Goal: Task Accomplishment & Management: Manage account settings

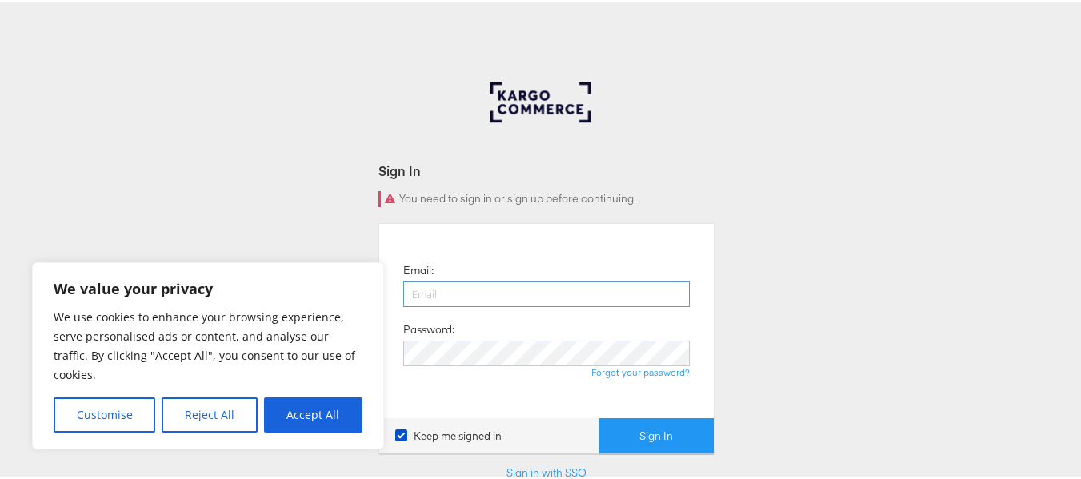
click at [518, 279] on input "email" at bounding box center [546, 292] width 286 height 26
click at [211, 418] on button "Reject All" at bounding box center [209, 412] width 95 height 35
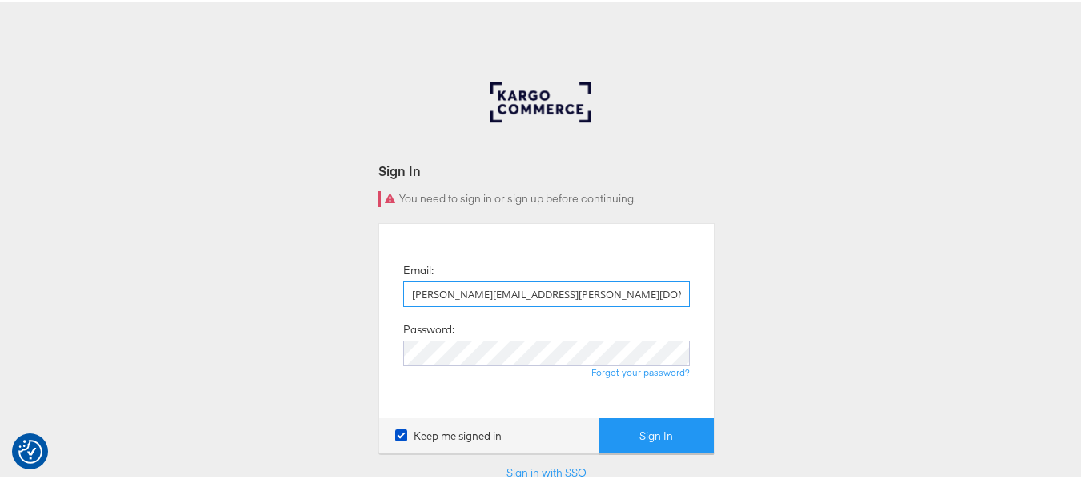
drag, startPoint x: 528, startPoint y: 280, endPoint x: 525, endPoint y: 290, distance: 10.9
click at [525, 290] on input "[PERSON_NAME][EMAIL_ADDRESS][PERSON_NAME][DOMAIN_NAME]" at bounding box center [546, 292] width 286 height 26
type input "[PERSON_NAME][EMAIL_ADDRESS][PERSON_NAME][DOMAIN_NAME]"
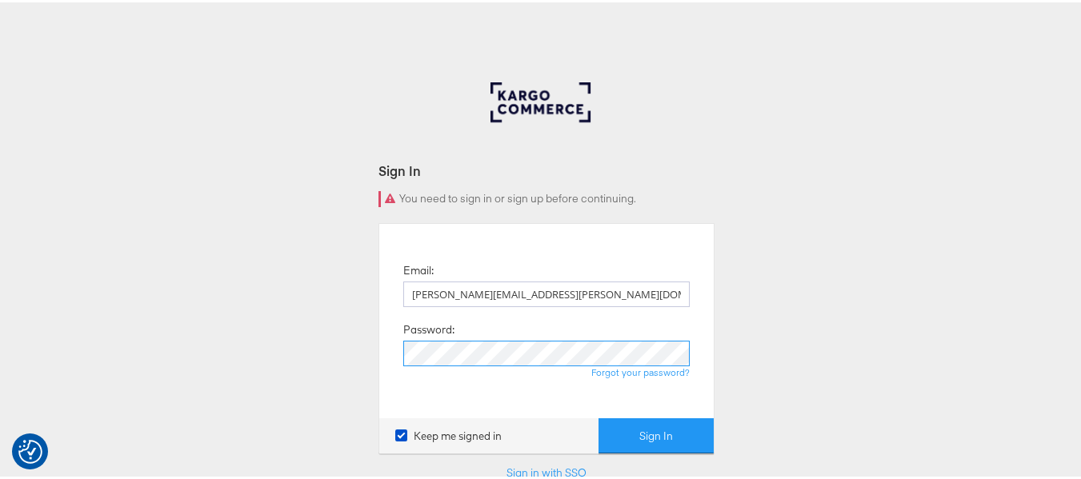
click at [598, 416] on button "Sign In" at bounding box center [655, 434] width 115 height 36
